Goal: Information Seeking & Learning: Learn about a topic

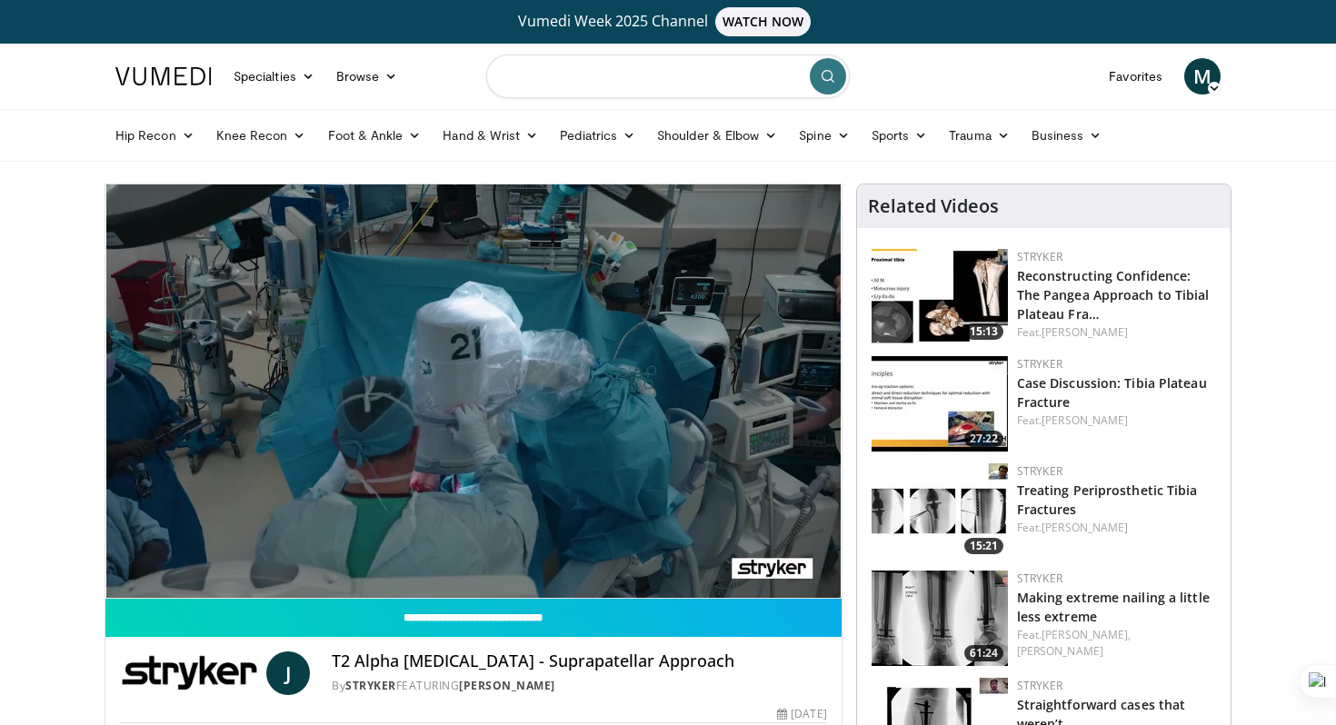
click at [609, 82] on input "Search topics, interventions" at bounding box center [667, 77] width 363 height 44
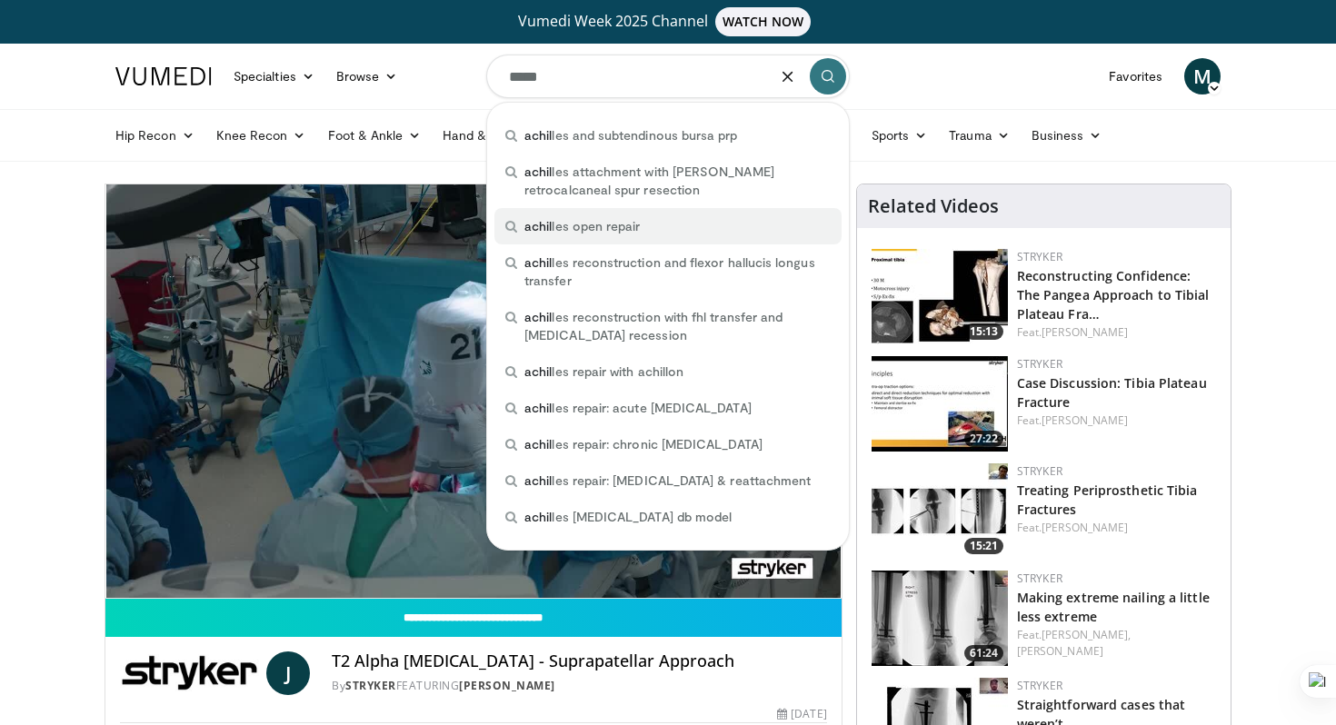
click at [595, 224] on span "achil les open repair" at bounding box center [581, 226] width 115 height 18
type input "**********"
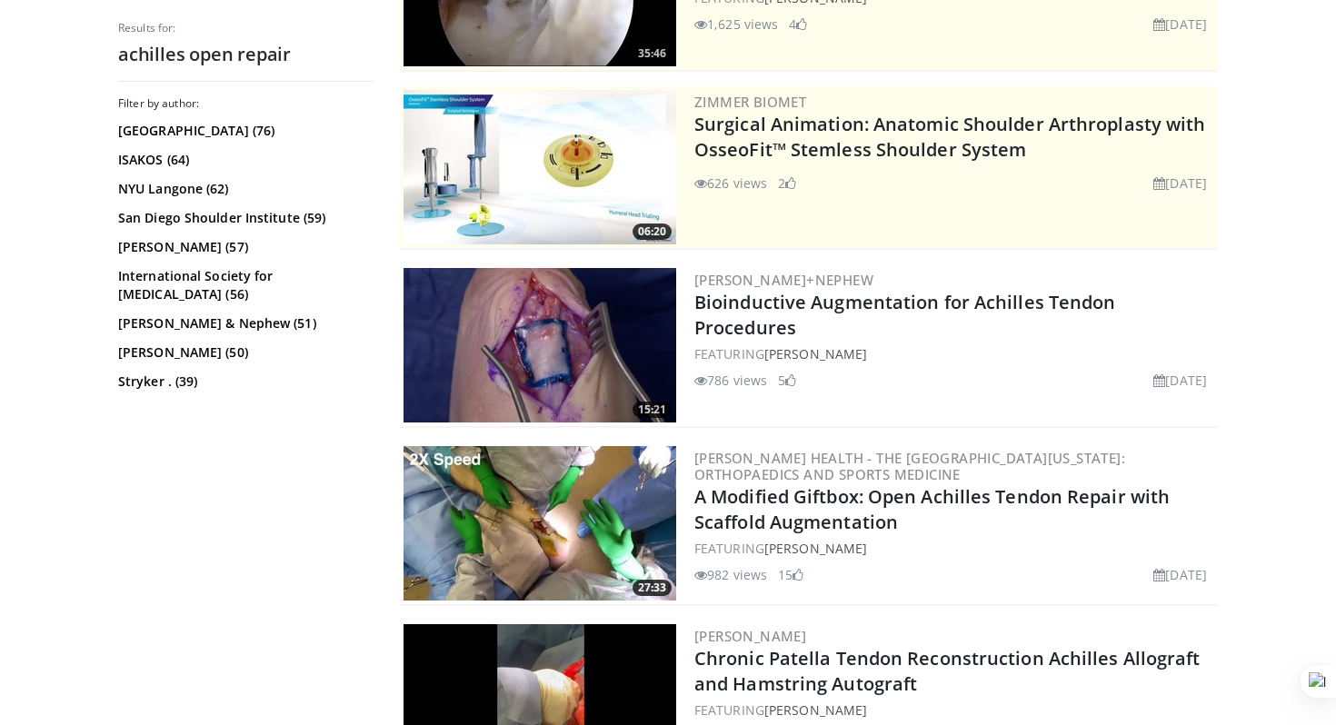
scroll to position [338, 0]
click at [566, 476] on img at bounding box center [539, 522] width 273 height 154
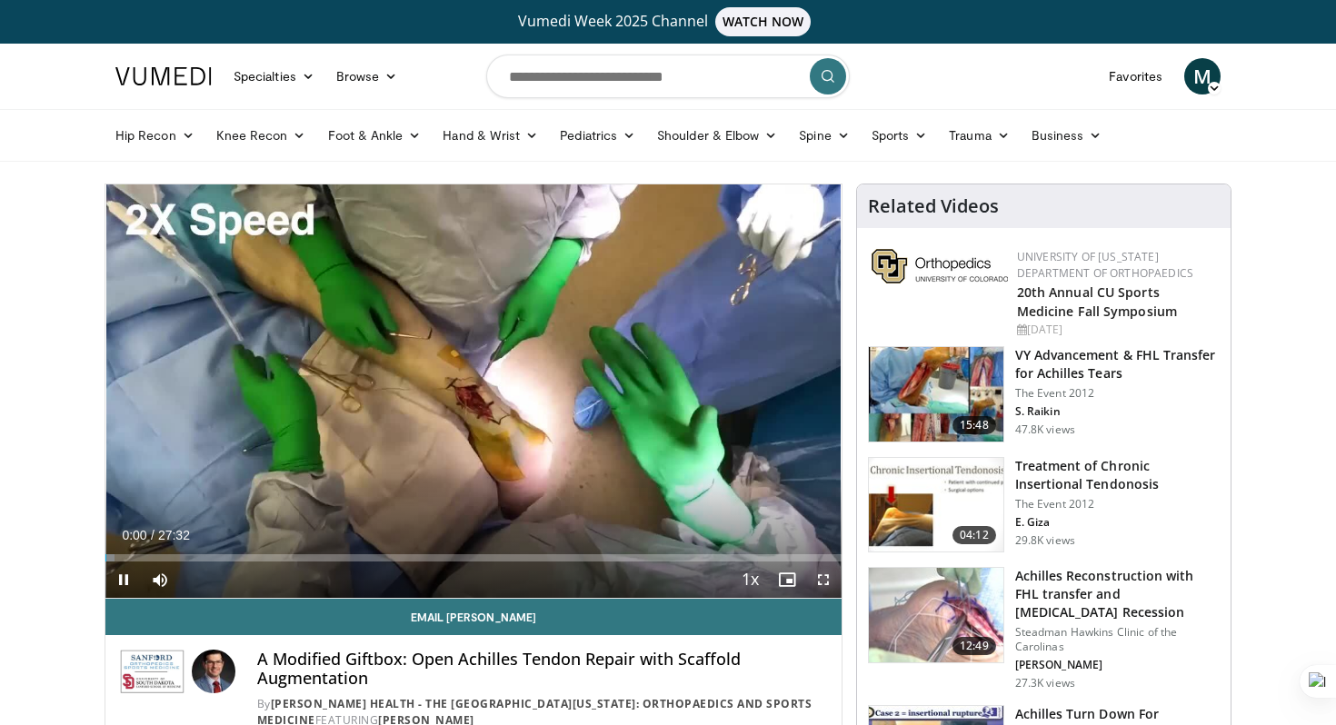
click at [814, 580] on span "Video Player" at bounding box center [823, 580] width 36 height 36
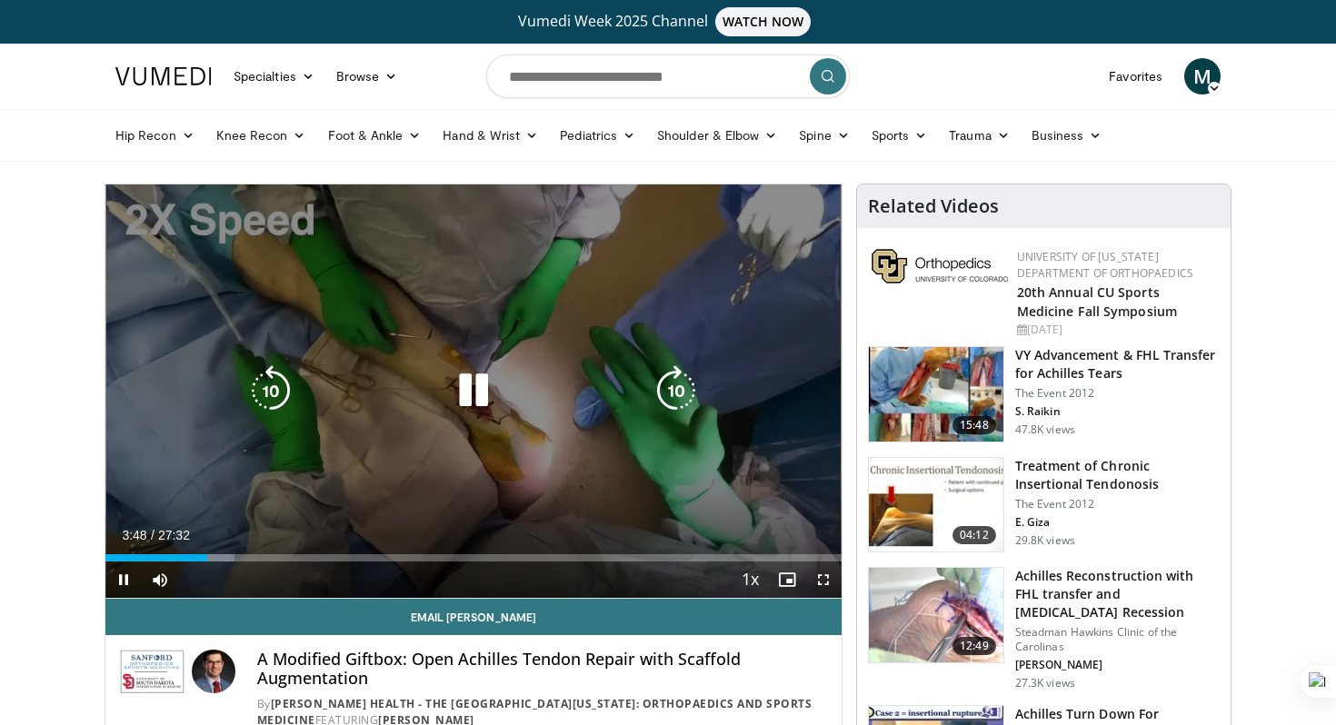
click at [657, 373] on icon "Video Player" at bounding box center [676, 390] width 51 height 51
click at [302, 388] on div "Video Player" at bounding box center [474, 391] width 442 height 36
click at [290, 388] on icon "Video Player" at bounding box center [270, 390] width 51 height 51
click at [467, 384] on icon "Video Player" at bounding box center [473, 390] width 51 height 51
click at [581, 373] on div "Video Player" at bounding box center [474, 391] width 442 height 36
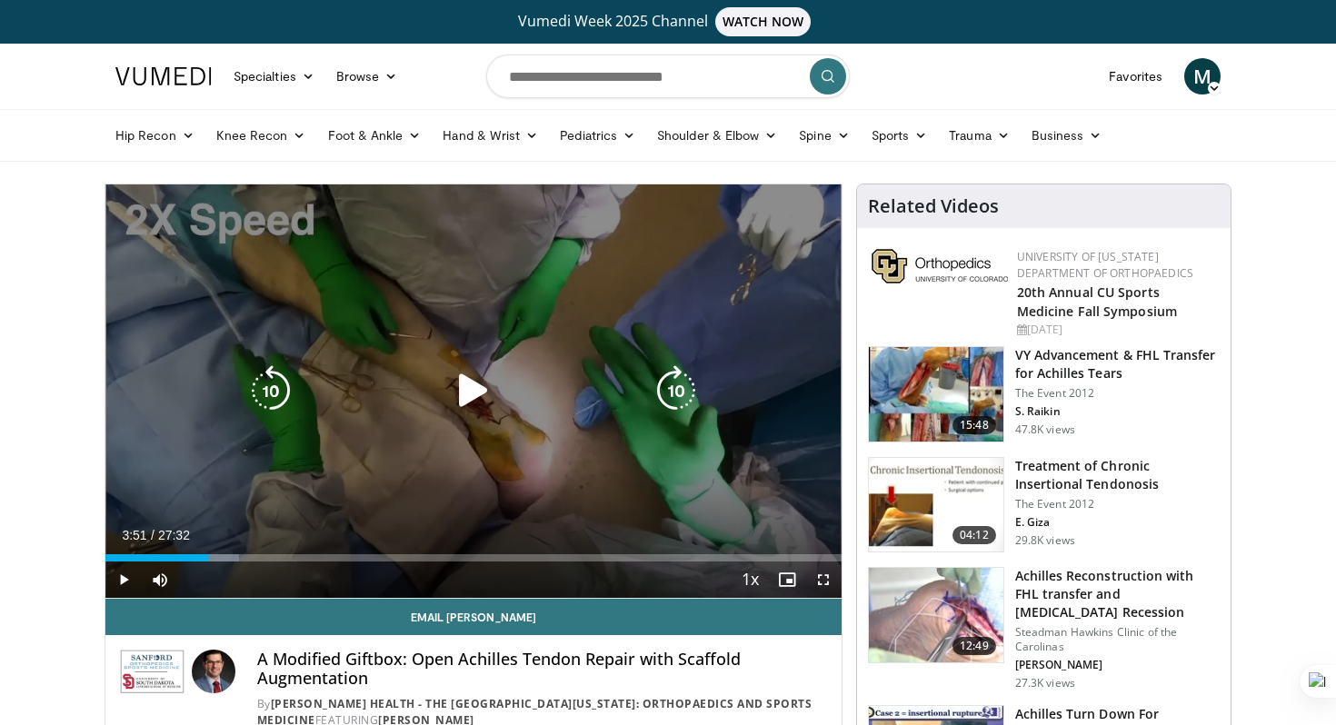
click at [490, 406] on icon "Video Player" at bounding box center [473, 390] width 51 height 51
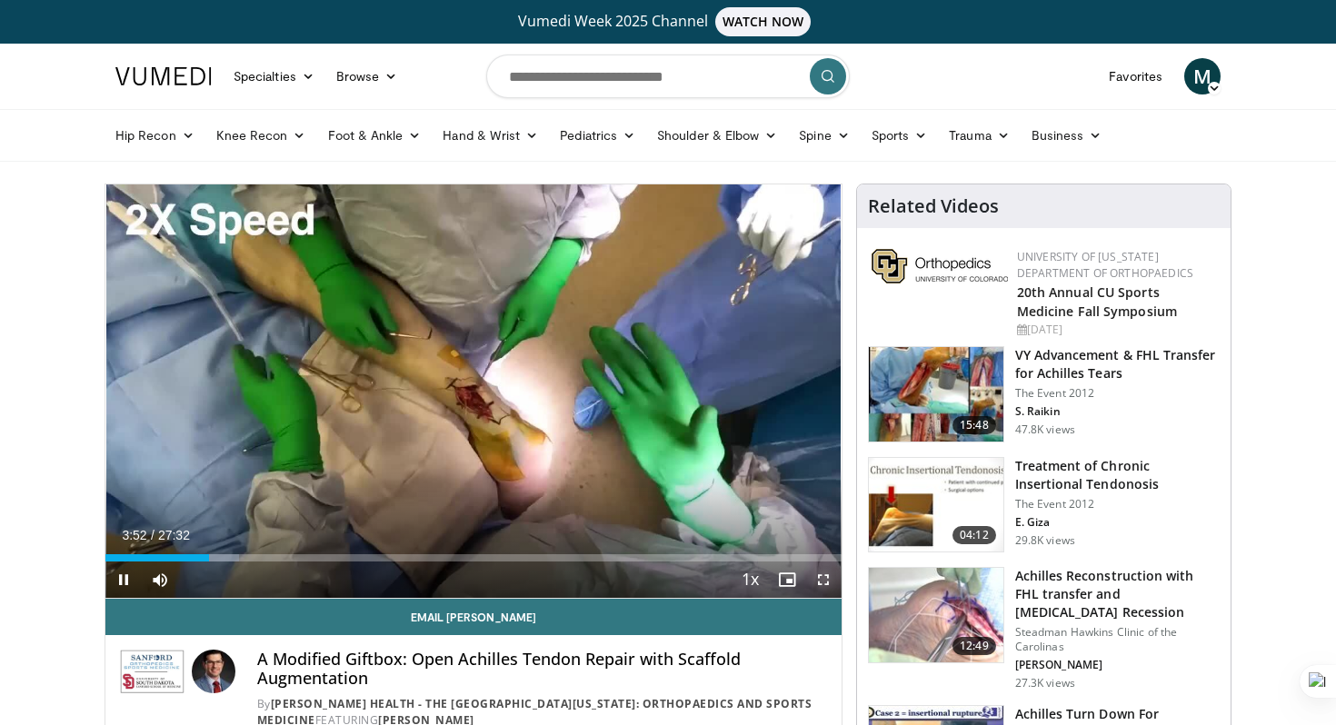
click at [823, 572] on span "Video Player" at bounding box center [823, 580] width 36 height 36
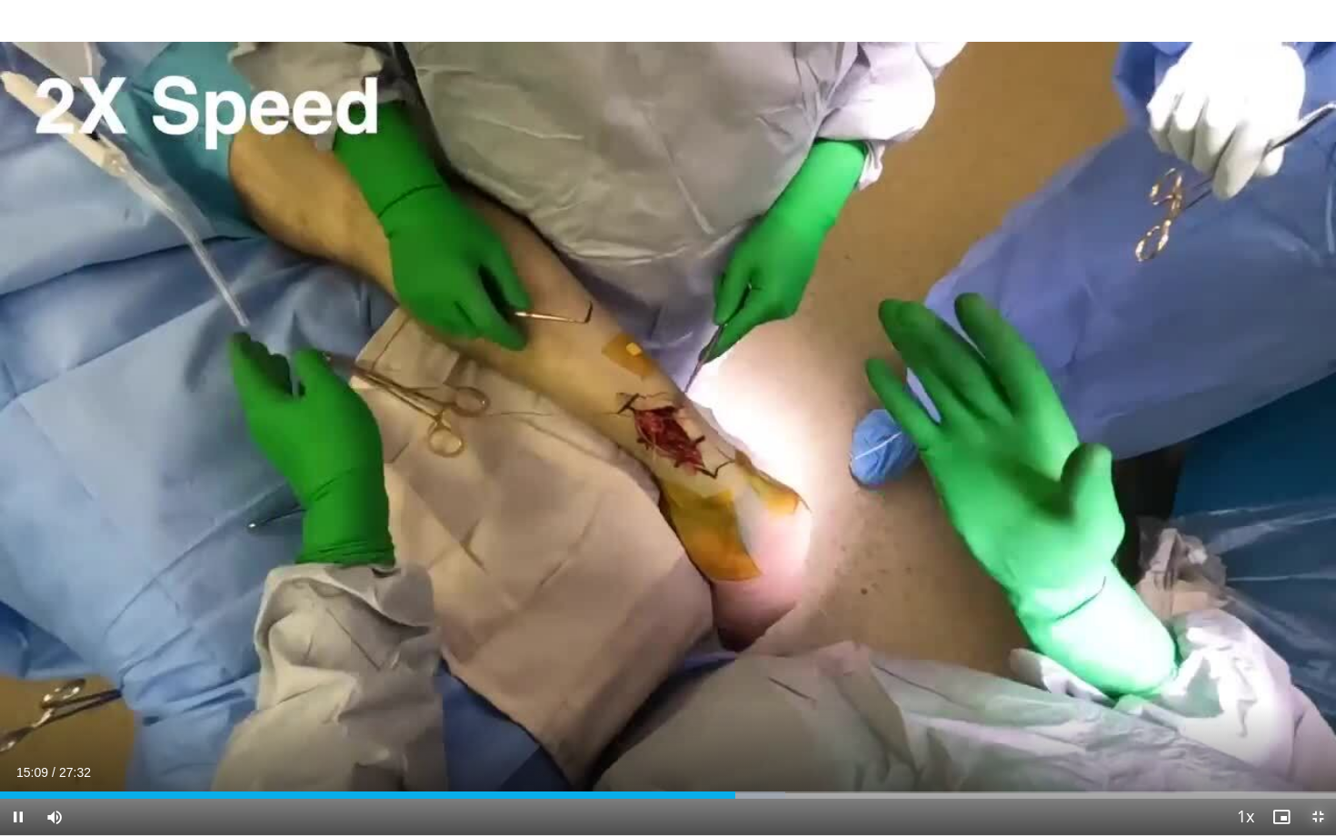
click at [1324, 724] on span "Video Player" at bounding box center [1317, 817] width 36 height 36
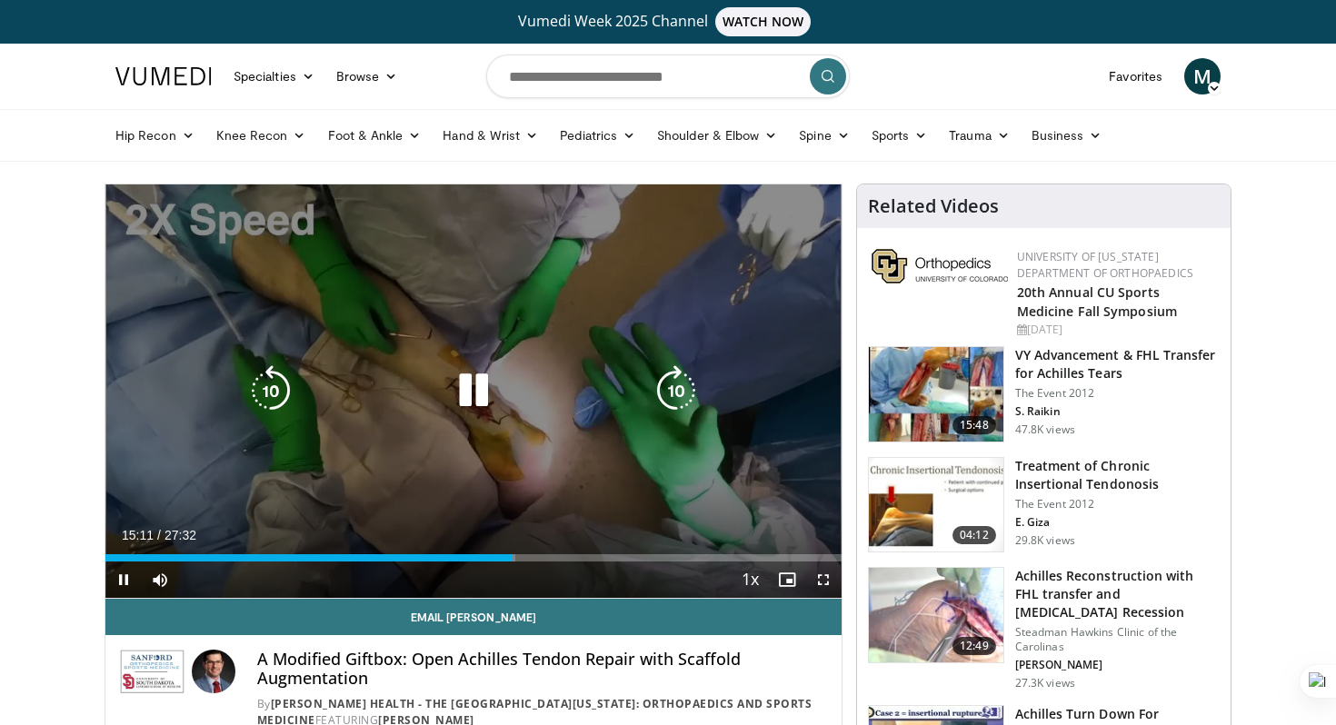
click at [476, 380] on icon "Video Player" at bounding box center [473, 390] width 51 height 51
click at [442, 404] on div "Video Player" at bounding box center [474, 391] width 442 height 36
click at [462, 393] on icon "Video Player" at bounding box center [473, 390] width 51 height 51
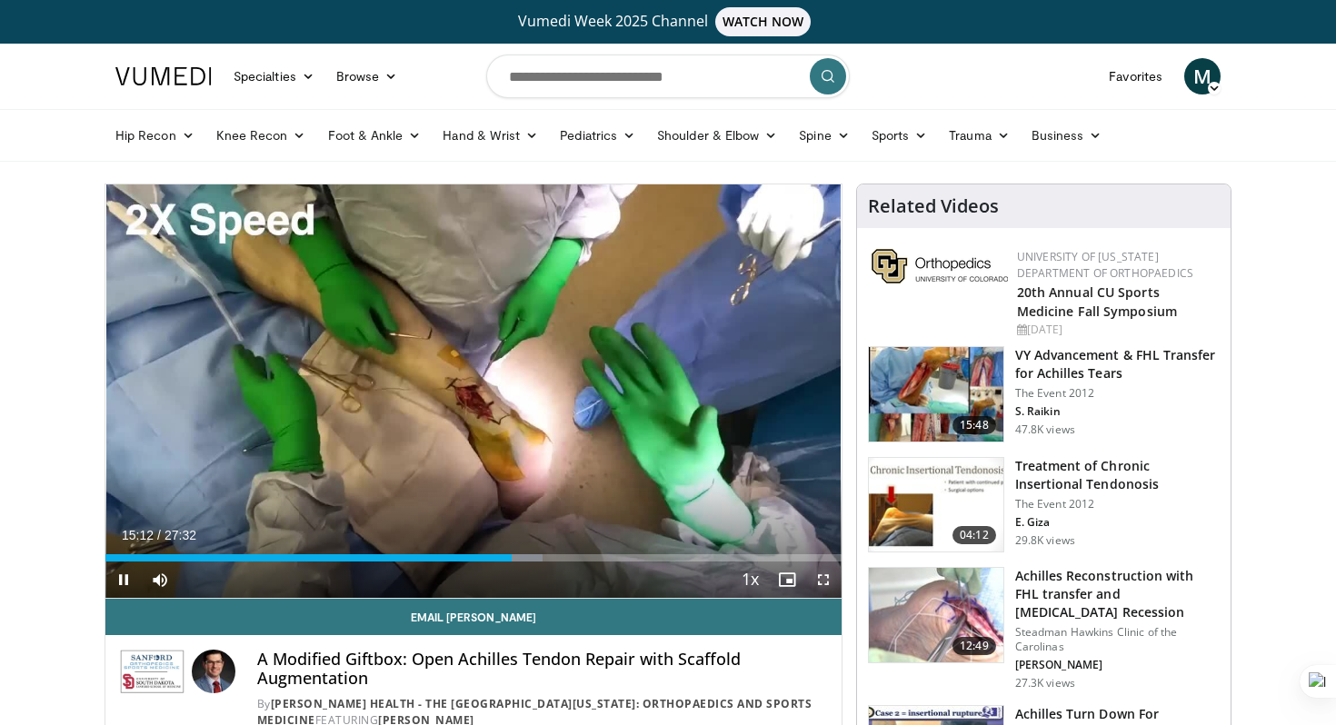
click at [820, 575] on span "Video Player" at bounding box center [823, 580] width 36 height 36
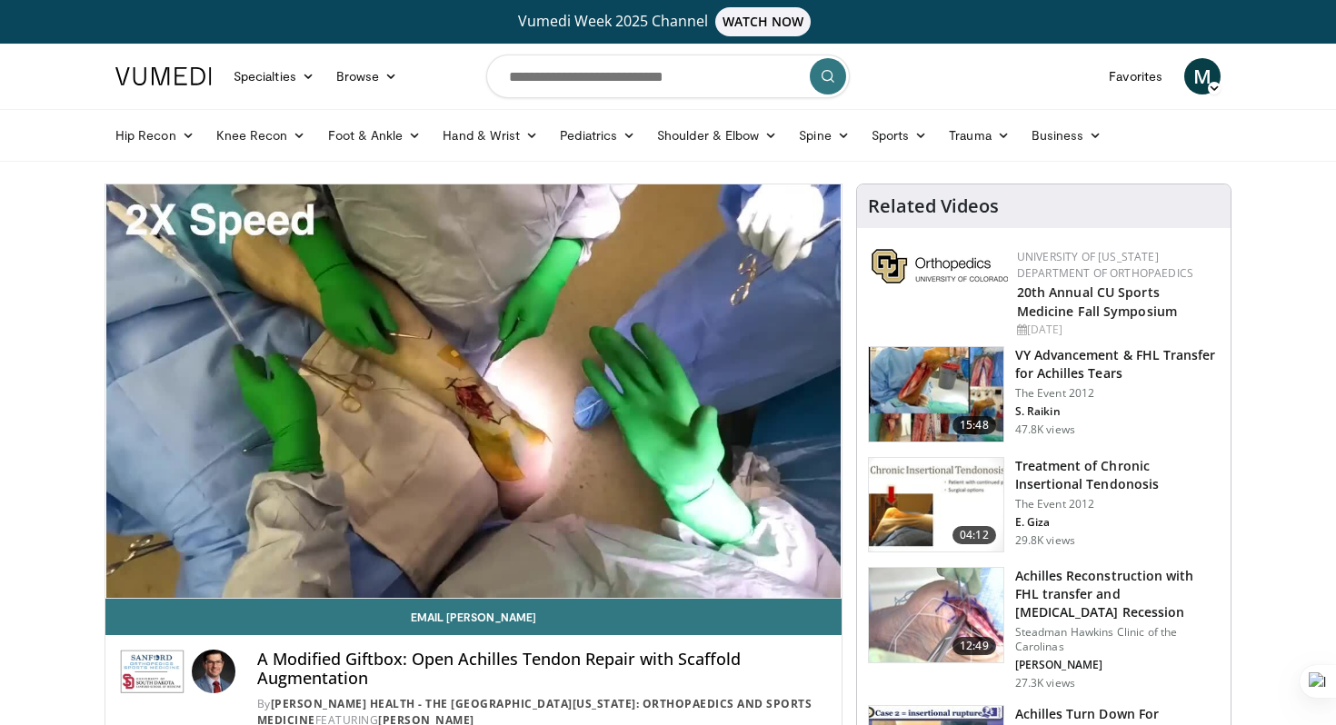
click at [895, 401] on img at bounding box center [936, 394] width 134 height 94
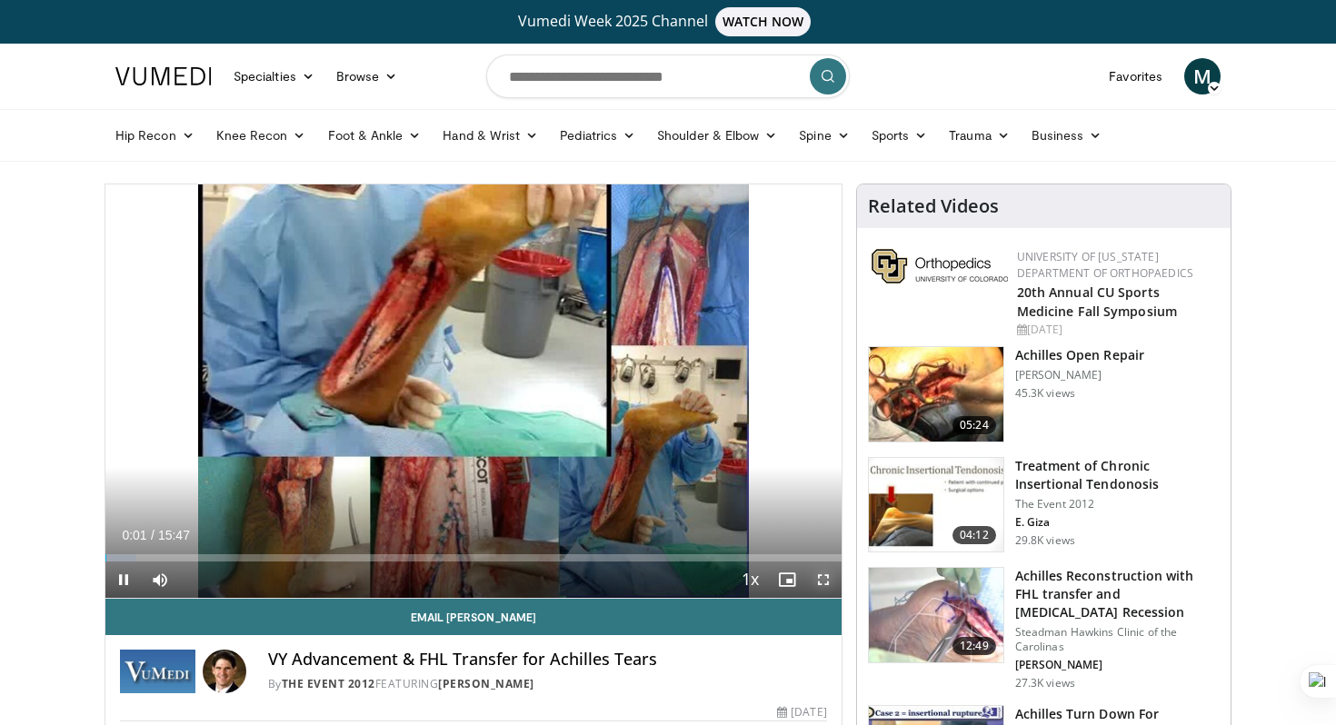
click at [824, 579] on span "Video Player" at bounding box center [823, 580] width 36 height 36
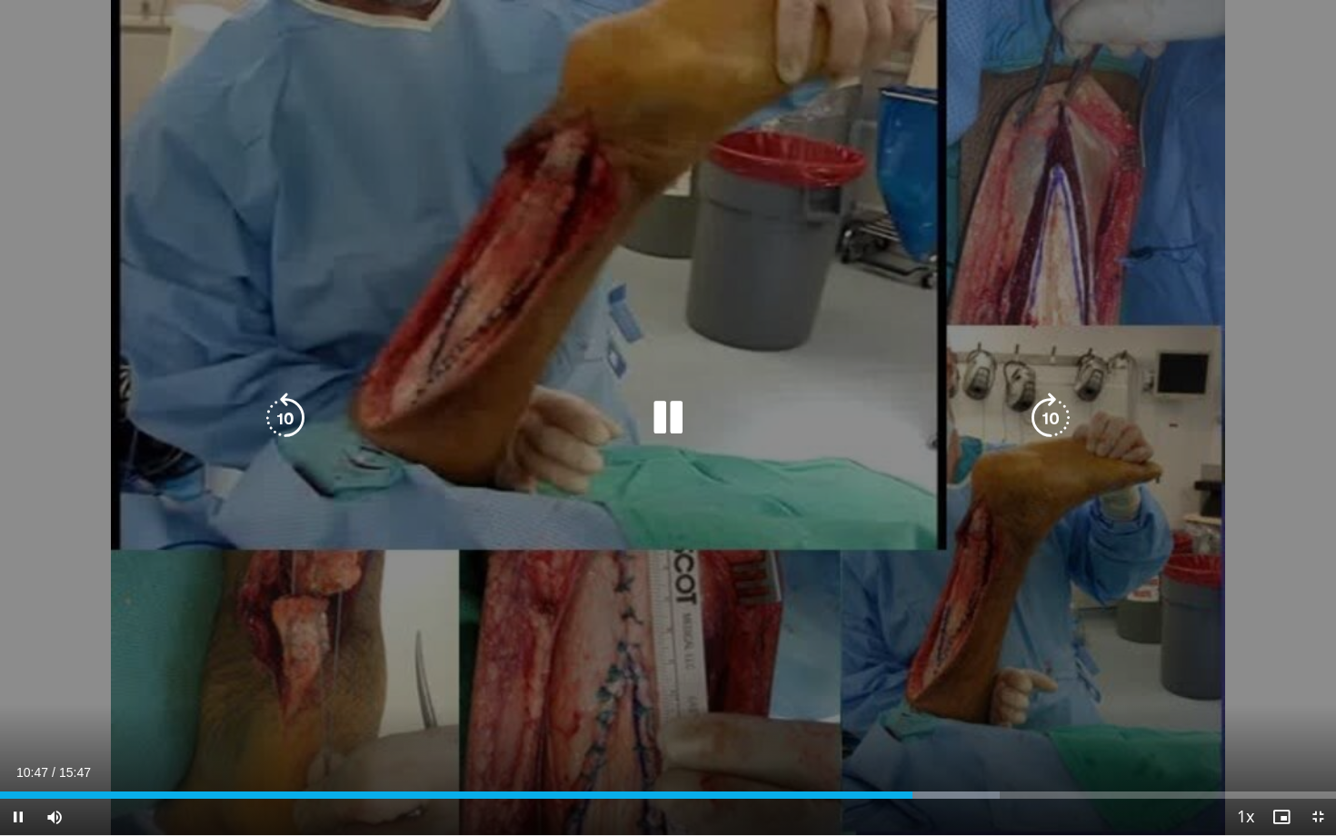
click at [658, 443] on div "10 seconds Tap to unmute" at bounding box center [668, 417] width 1336 height 835
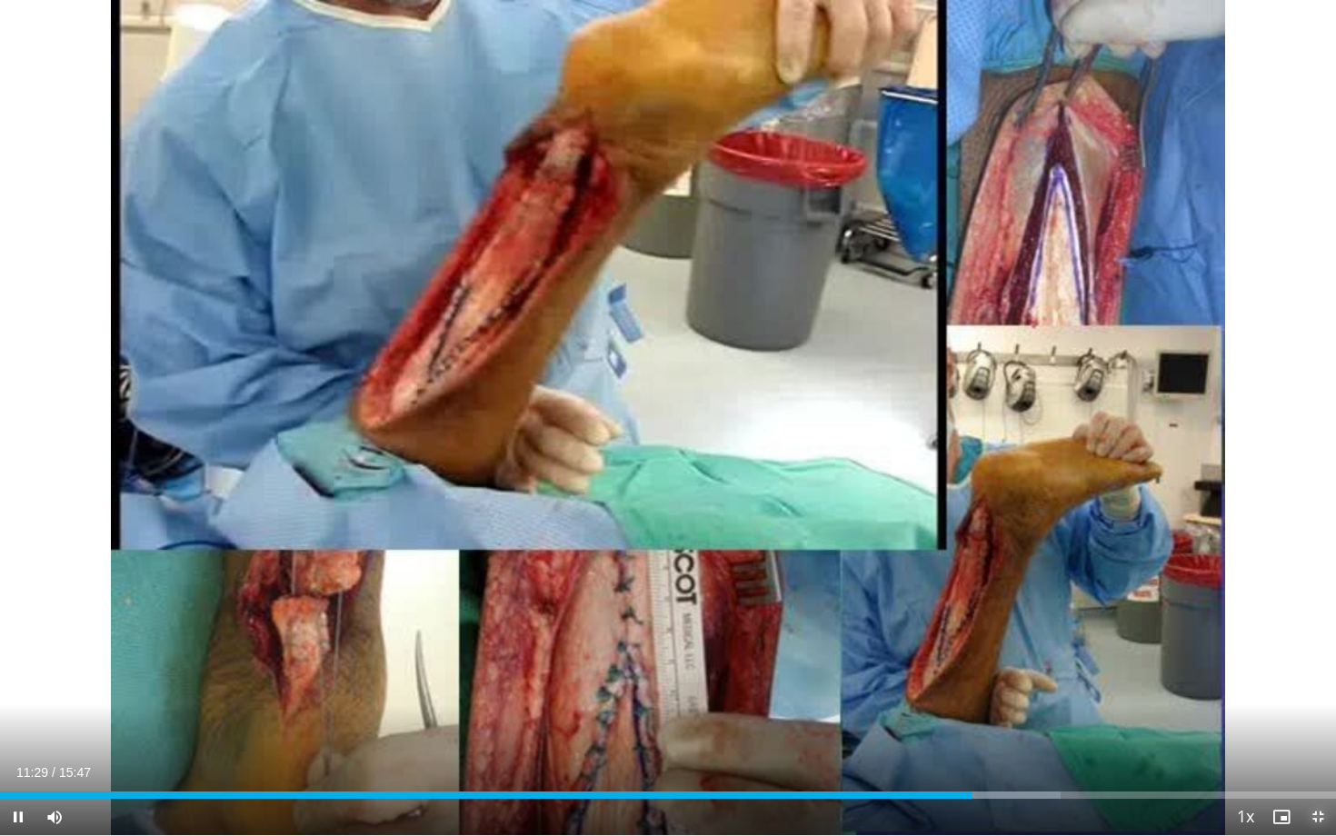
click at [1312, 724] on span "Video Player" at bounding box center [1317, 817] width 36 height 36
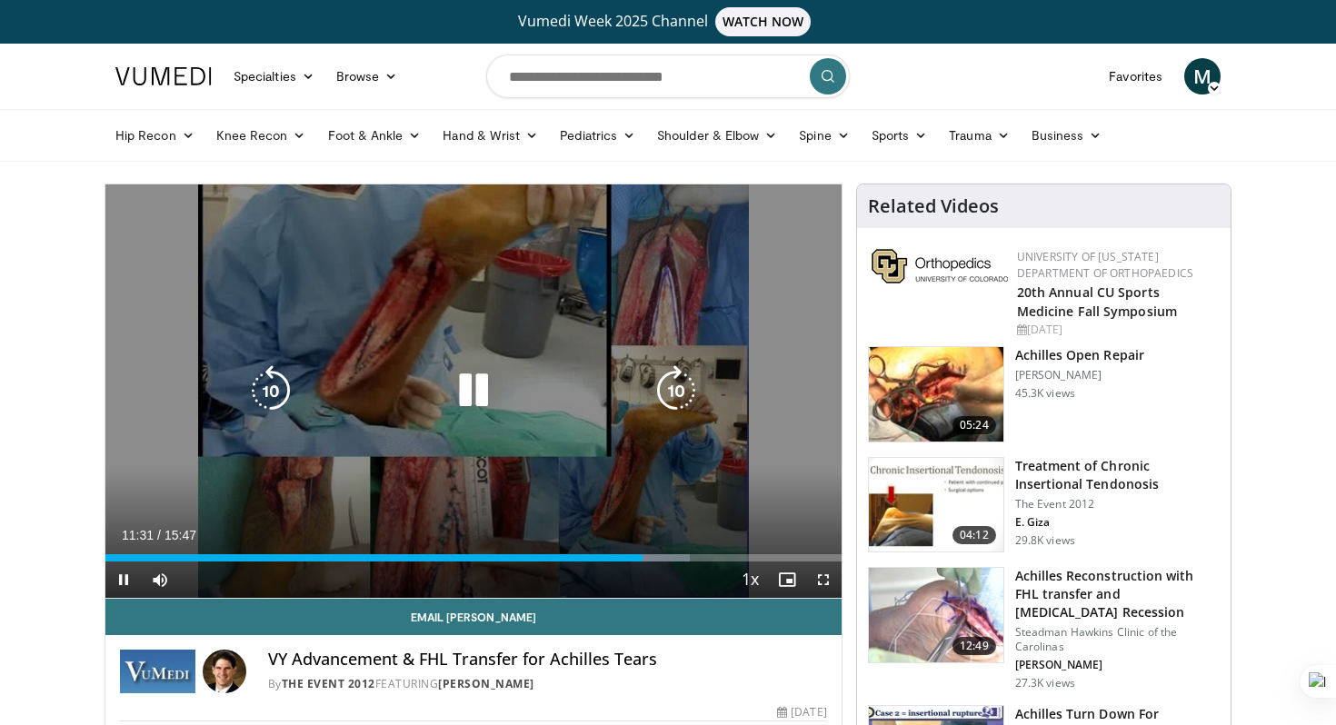
click at [463, 384] on icon "Video Player" at bounding box center [473, 390] width 51 height 51
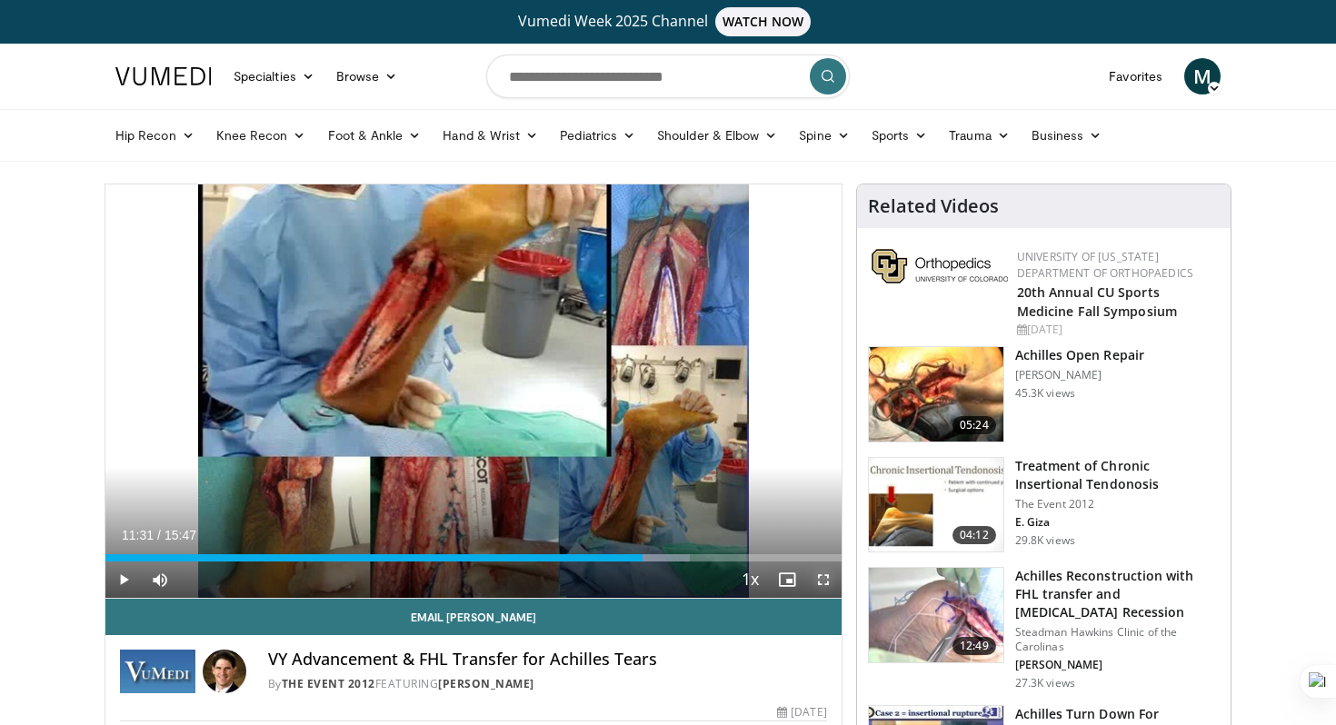
click at [817, 581] on span "Video Player" at bounding box center [823, 580] width 36 height 36
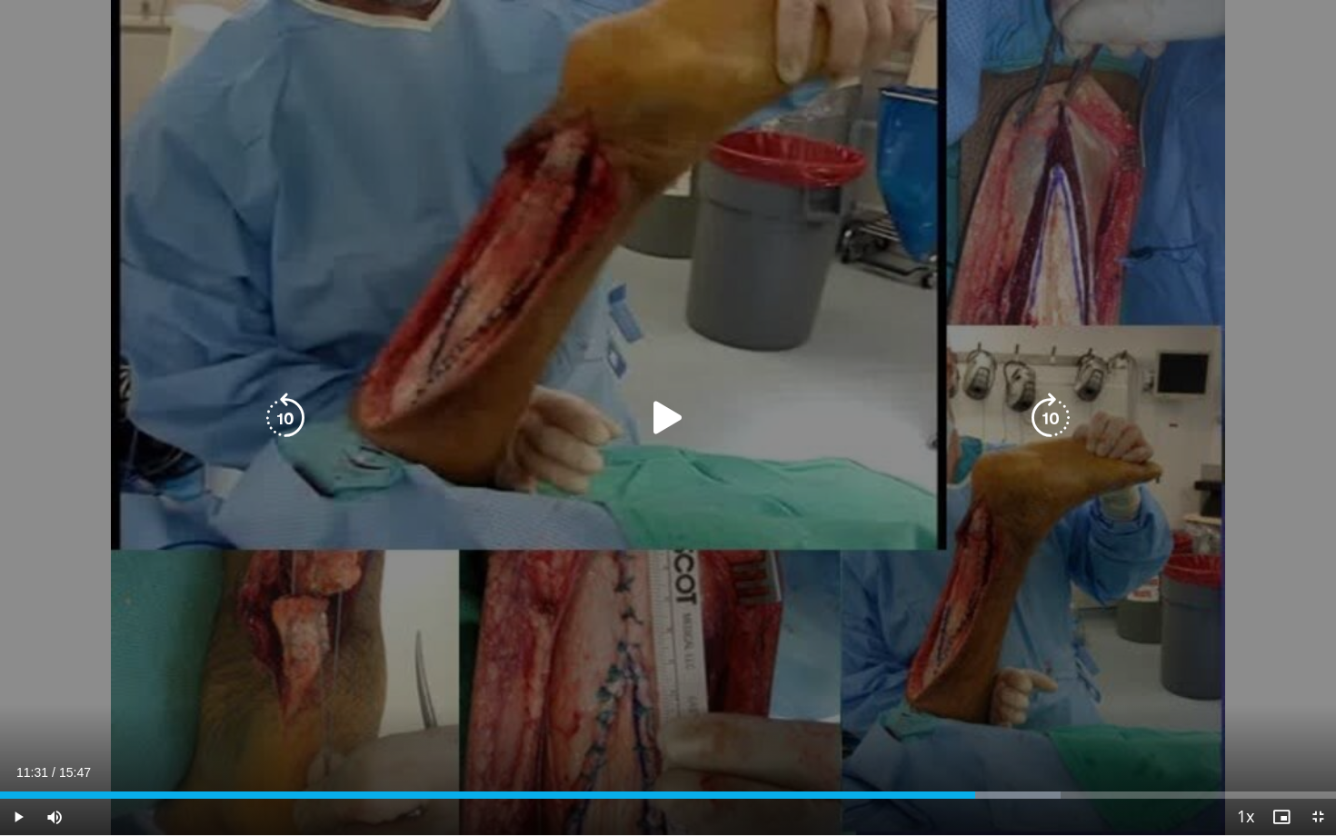
click at [611, 440] on div "10 seconds Tap to unmute" at bounding box center [668, 417] width 1336 height 835
click at [578, 547] on div "10 seconds Tap to unmute" at bounding box center [668, 417] width 1336 height 835
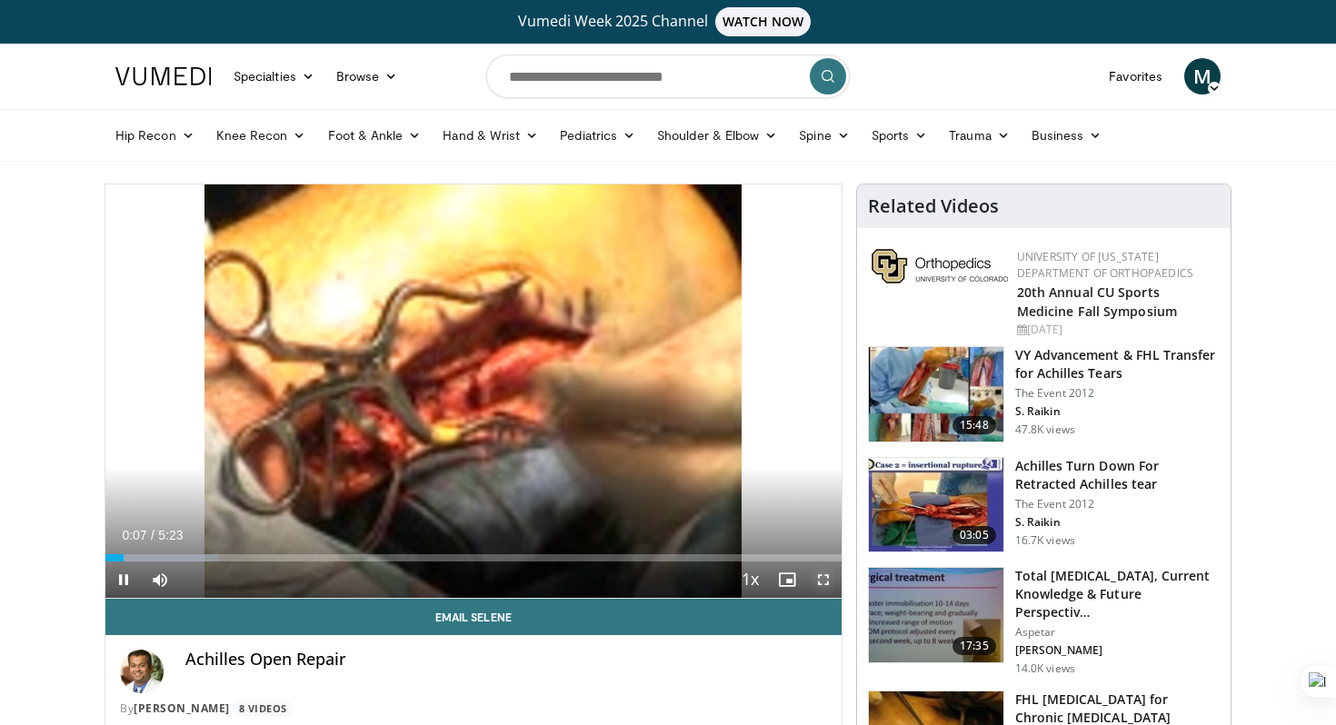
click at [823, 584] on span "Video Player" at bounding box center [823, 580] width 36 height 36
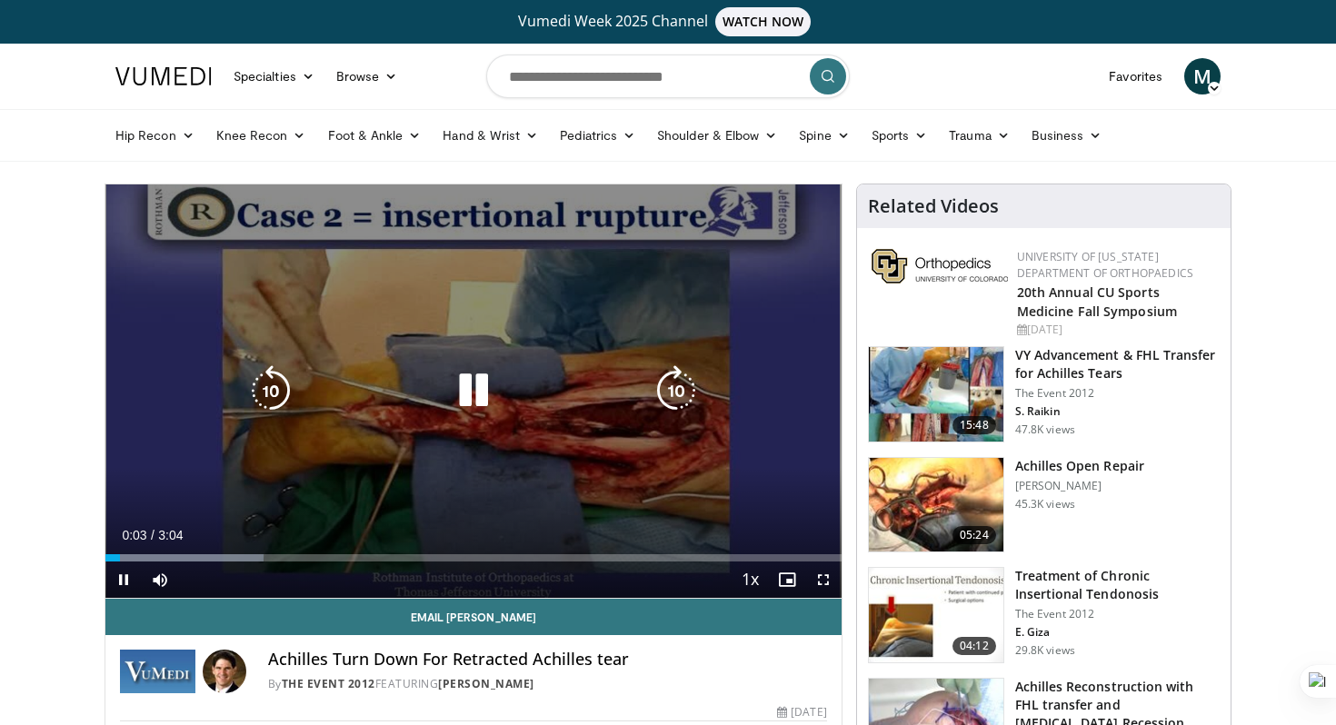
click at [472, 382] on icon "Video Player" at bounding box center [473, 390] width 51 height 51
click at [475, 398] on icon "Video Player" at bounding box center [473, 390] width 51 height 51
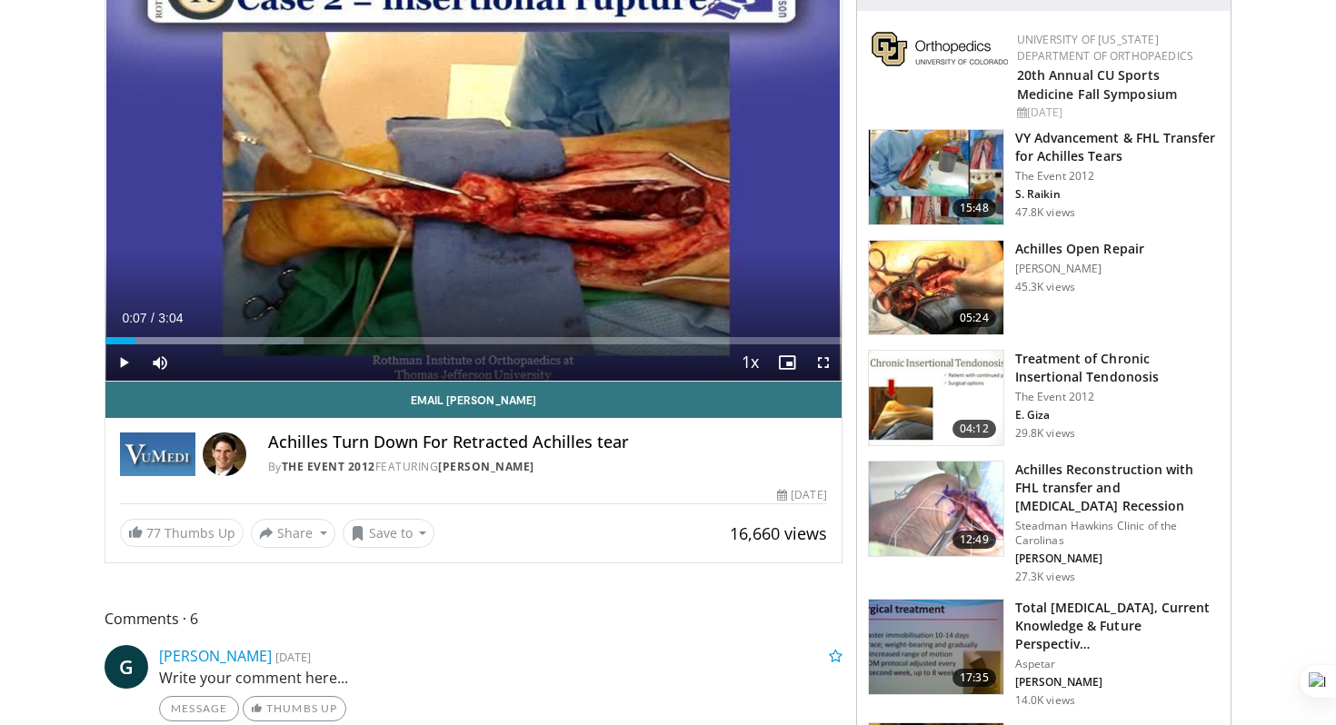
scroll to position [218, 0]
